Goal: Book appointment/travel/reservation

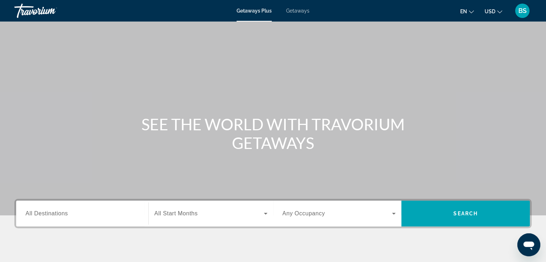
scroll to position [108, 0]
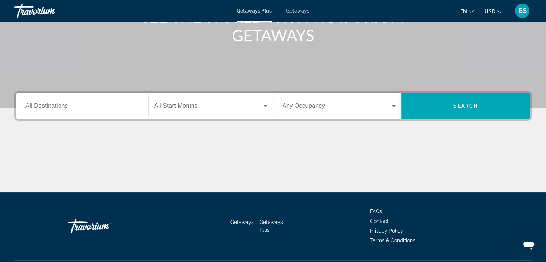
click at [79, 109] on input "Destination All Destinations" at bounding box center [81, 106] width 113 height 9
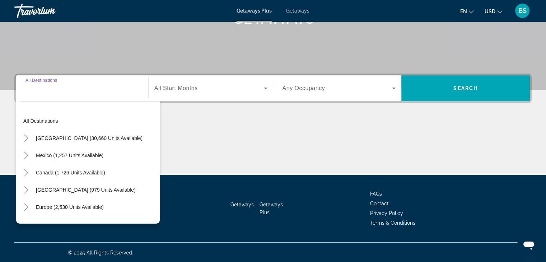
scroll to position [126, 0]
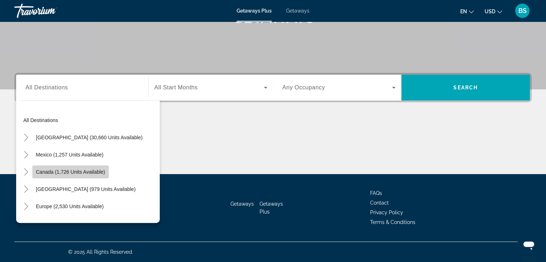
click at [72, 170] on span "Canada (1,726 units available)" at bounding box center [70, 172] width 69 height 6
type input "**********"
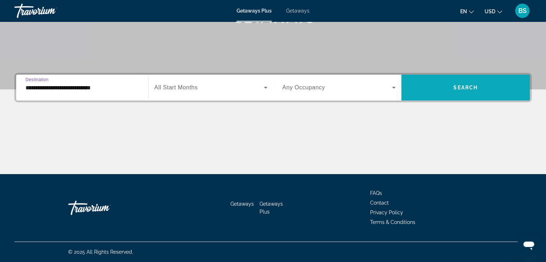
click at [432, 83] on span "Search widget" at bounding box center [465, 87] width 128 height 17
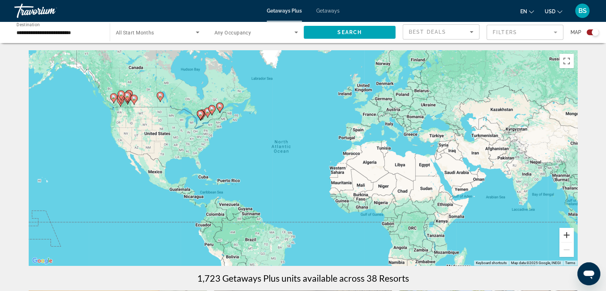
click at [551, 232] on button "Zoom in" at bounding box center [567, 235] width 14 height 14
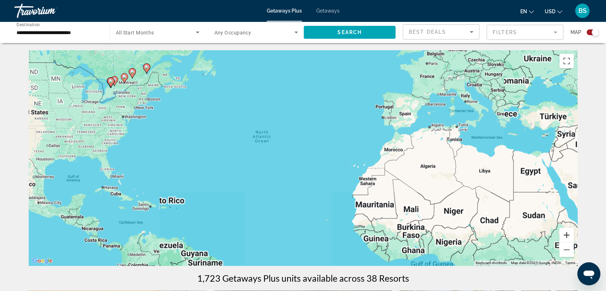
click at [551, 232] on button "Zoom in" at bounding box center [567, 235] width 14 height 14
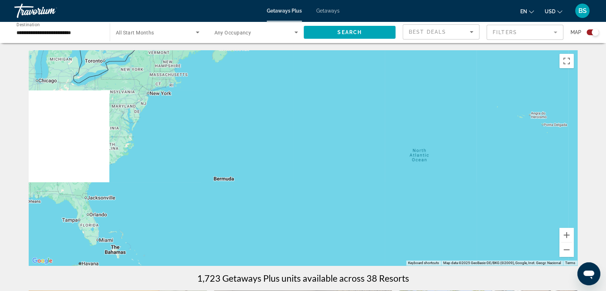
drag, startPoint x: 292, startPoint y: 175, endPoint x: 497, endPoint y: 219, distance: 209.1
click at [497, 219] on div "Main content" at bounding box center [303, 157] width 549 height 215
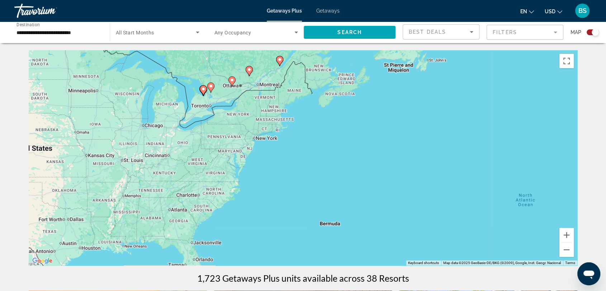
drag, startPoint x: 329, startPoint y: 192, endPoint x: 393, endPoint y: 230, distance: 74.2
click at [393, 230] on div "To activate drag with keyboard, press Alt + Enter. Once in keyboard drag state,…" at bounding box center [303, 157] width 549 height 215
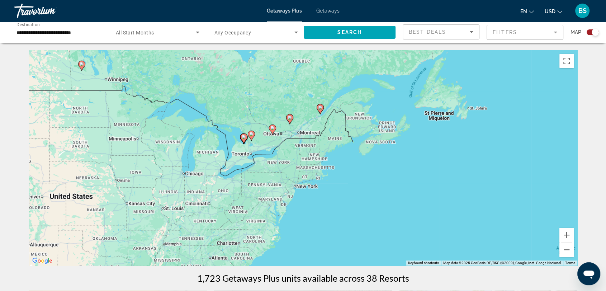
drag, startPoint x: 315, startPoint y: 157, endPoint x: 352, endPoint y: 205, distance: 61.2
click at [352, 205] on div "To activate drag with keyboard, press Alt + Enter. Once in keyboard drag state,…" at bounding box center [303, 157] width 549 height 215
click at [192, 32] on span "Search widget" at bounding box center [156, 32] width 80 height 9
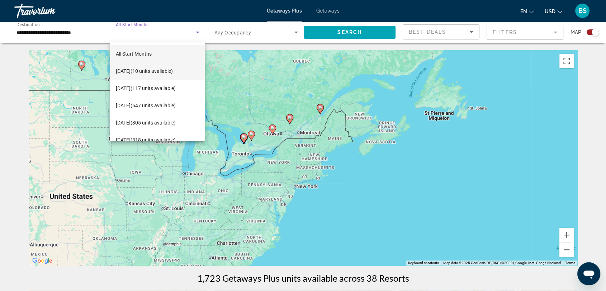
click at [159, 69] on span "[DATE] (10 units available)" at bounding box center [144, 71] width 57 height 9
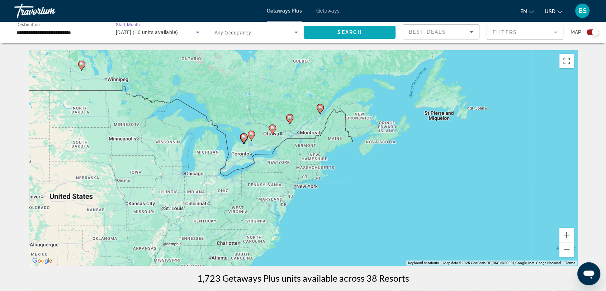
click at [333, 32] on span "Search widget" at bounding box center [350, 32] width 92 height 17
